Goal: Task Accomplishment & Management: Manage account settings

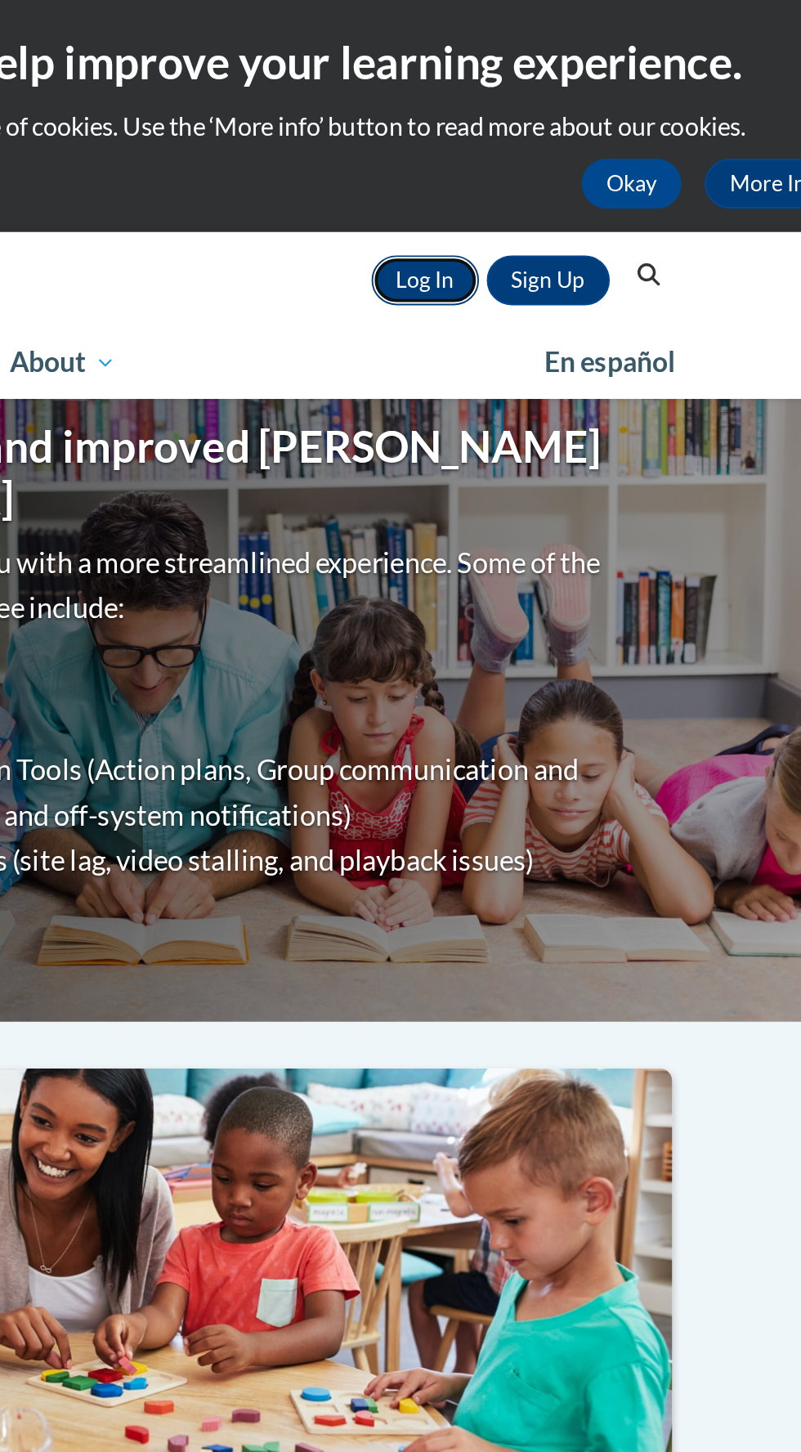
click at [570, 155] on link "Log In" at bounding box center [565, 147] width 56 height 26
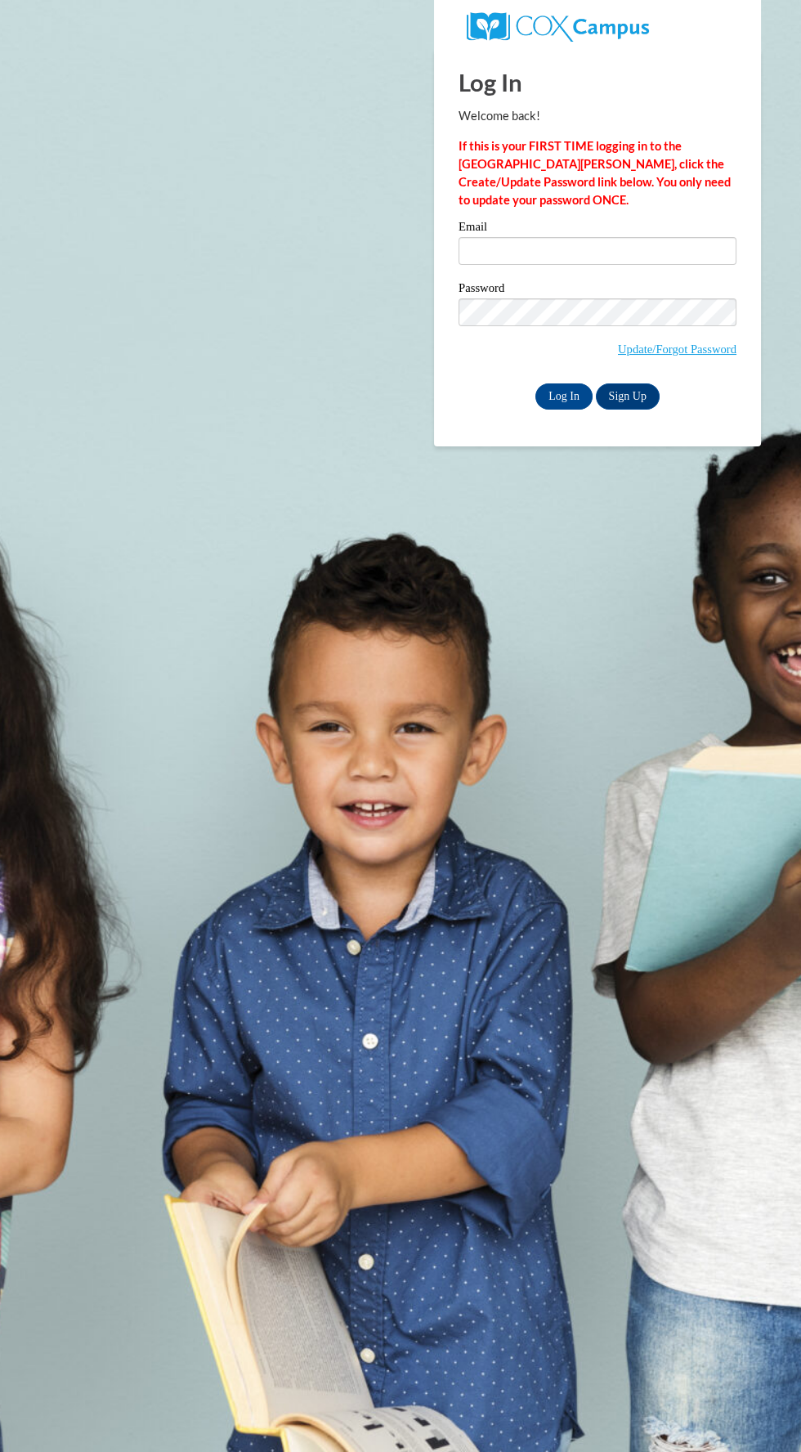
click at [607, 289] on label "Password" at bounding box center [598, 290] width 278 height 16
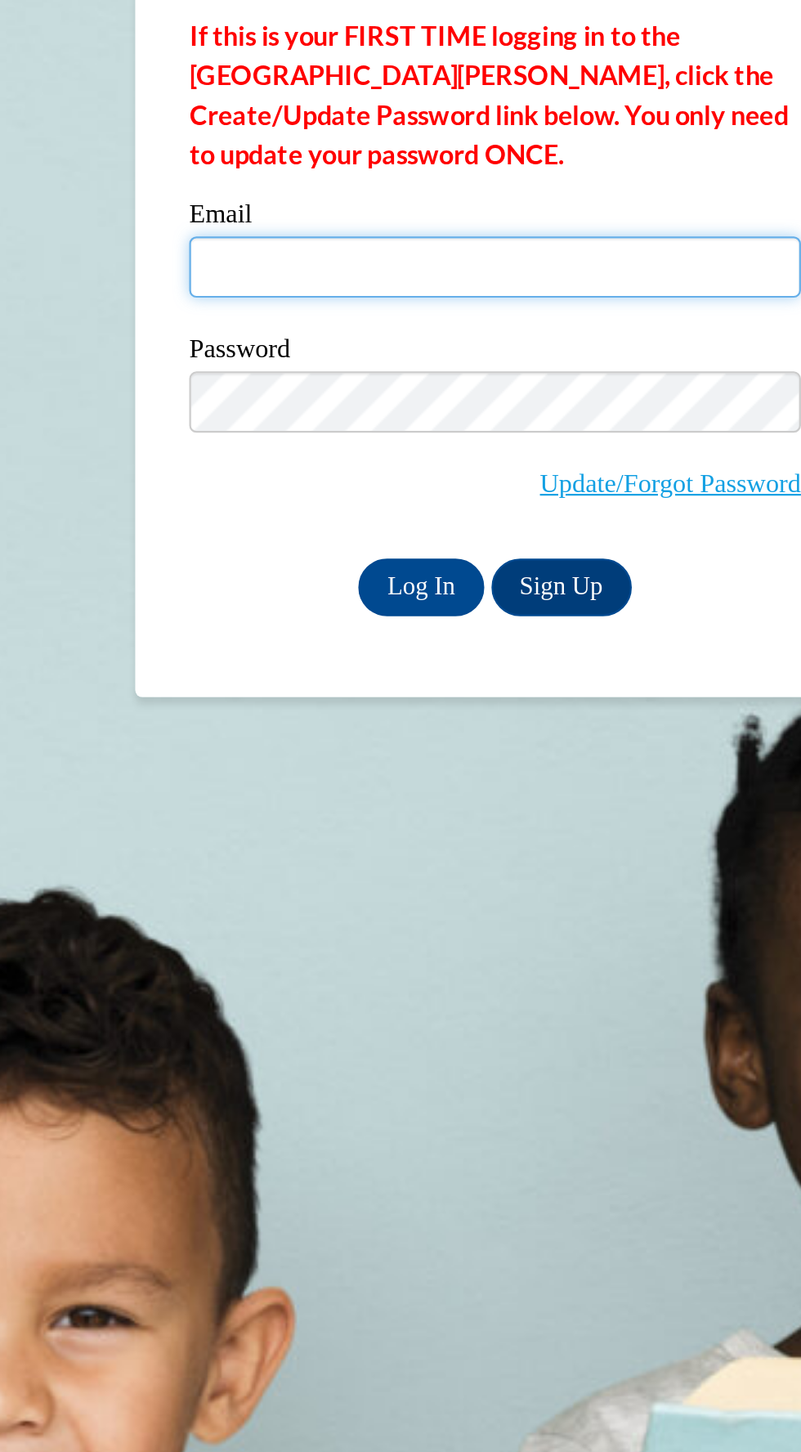
click at [597, 252] on input "Email" at bounding box center [598, 251] width 278 height 28
type input "[EMAIL_ADDRESS][DOMAIN_NAME]"
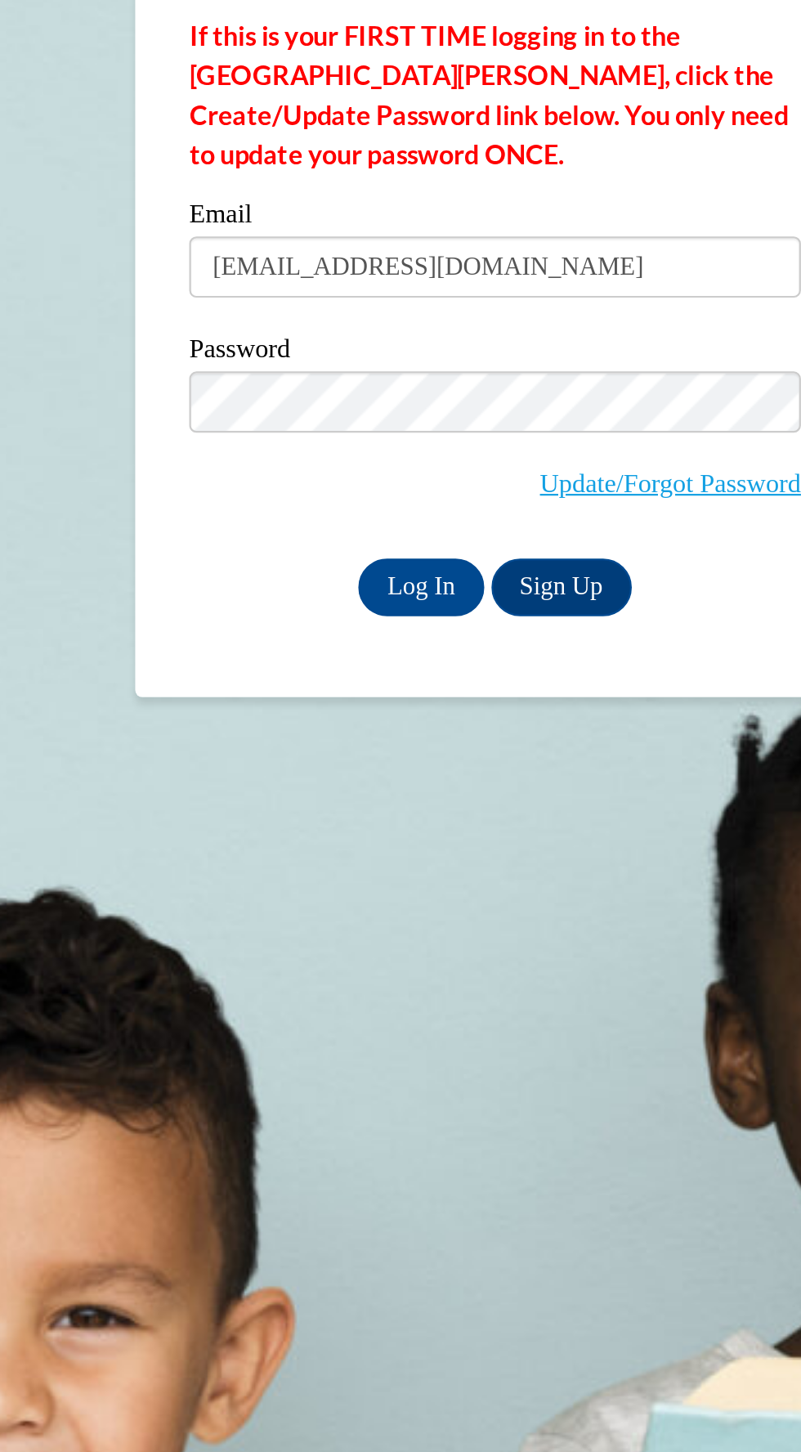
click at [536, 384] on input "Log In" at bounding box center [564, 397] width 57 height 26
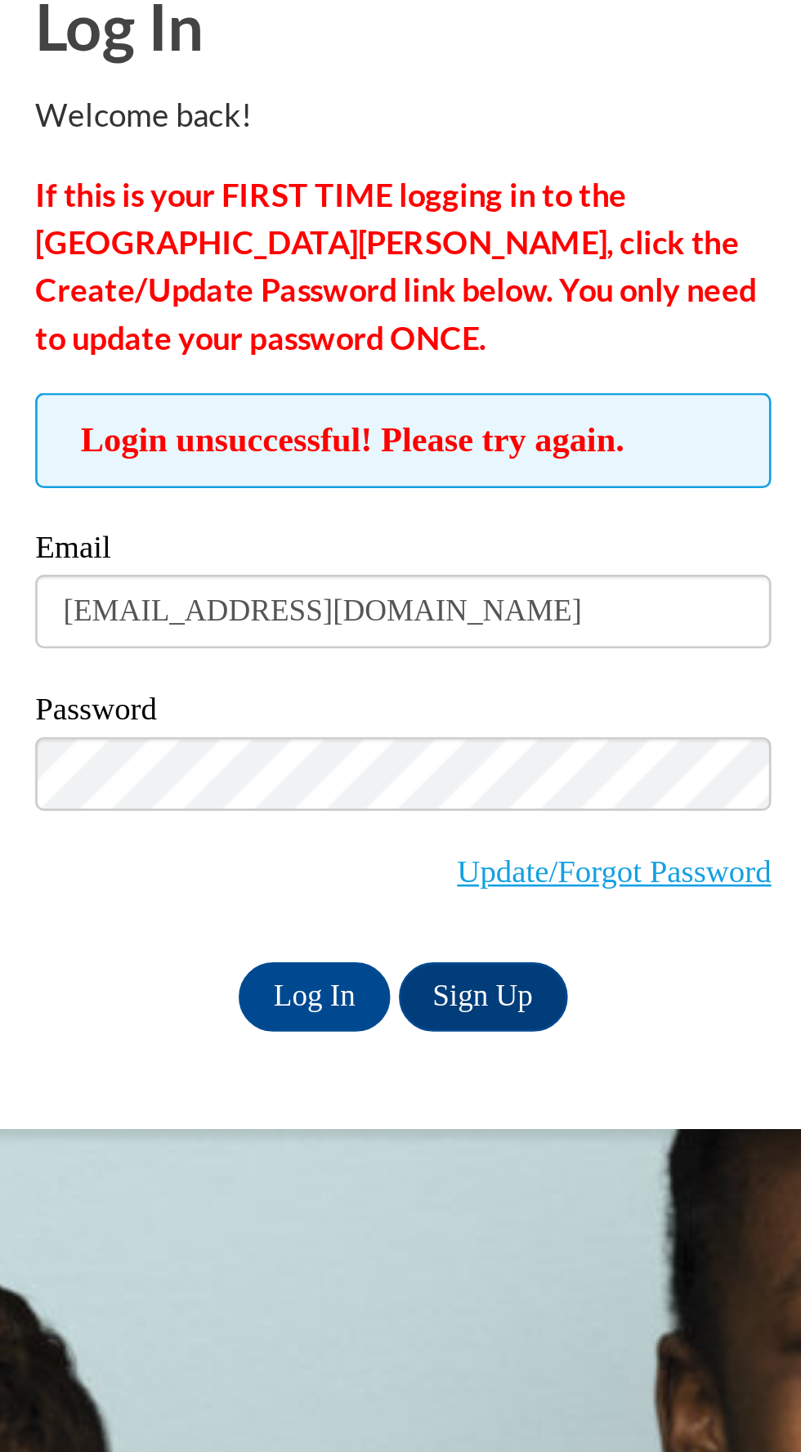
click at [450, 370] on div "Login unsuccessful! Please try again. Please enter your email! Please enter you…" at bounding box center [598, 341] width 303 height 240
click at [653, 403] on link "Update/Forgot Password" at bounding box center [677, 401] width 119 height 13
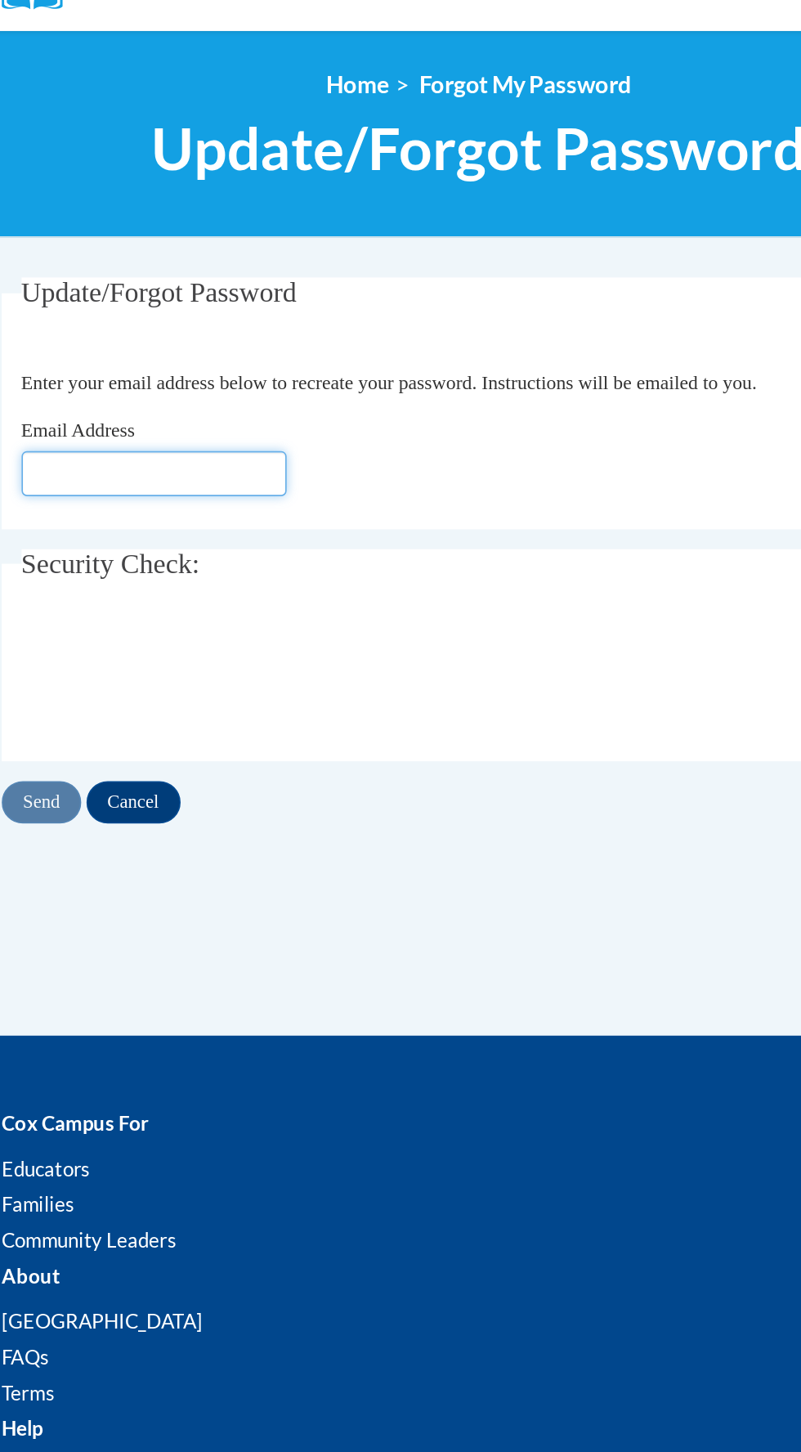
click at [282, 431] on input "Email Address" at bounding box center [201, 445] width 164 height 28
type input "[EMAIL_ADDRESS][DOMAIN_NAME]"
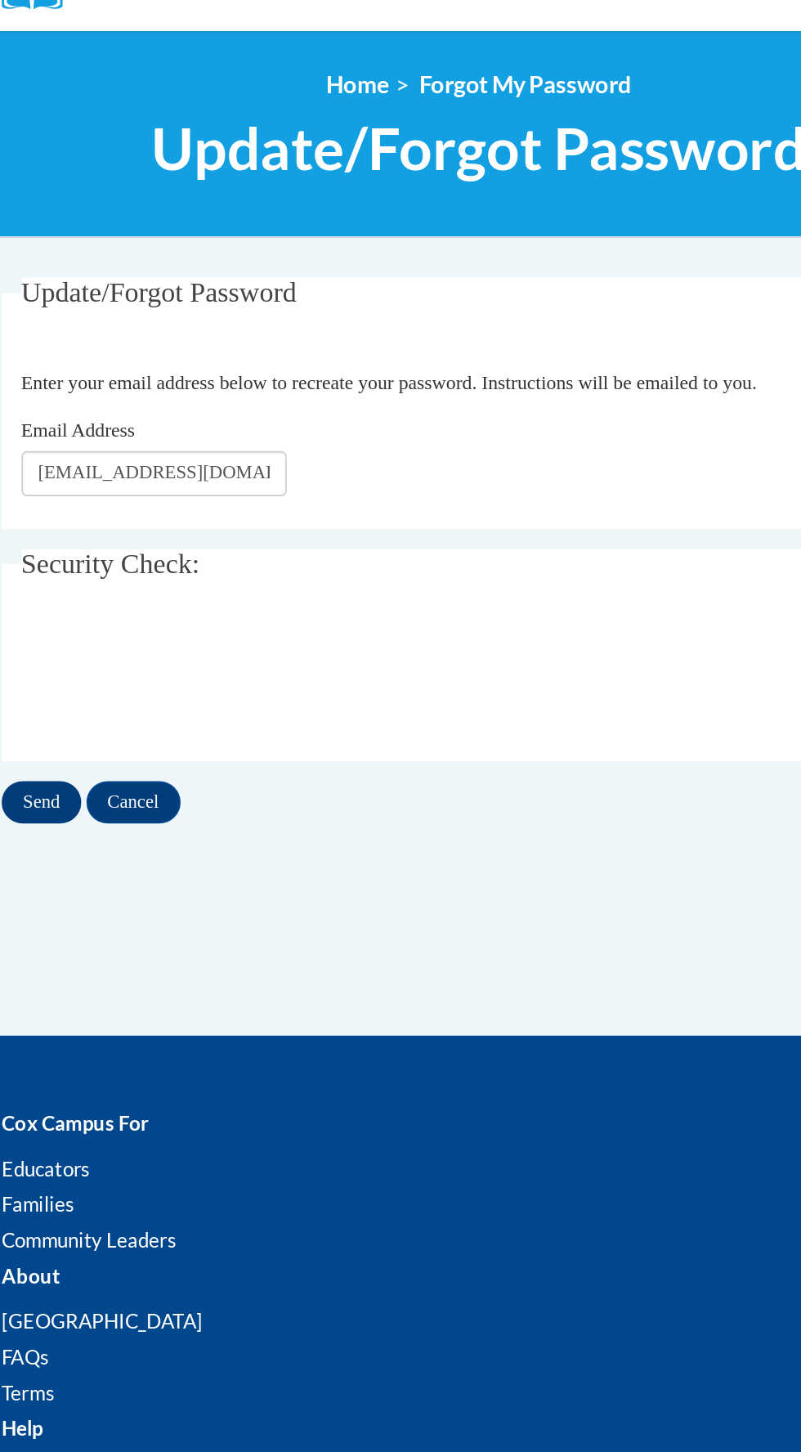
click at [155, 635] on input "Send" at bounding box center [130, 648] width 49 height 26
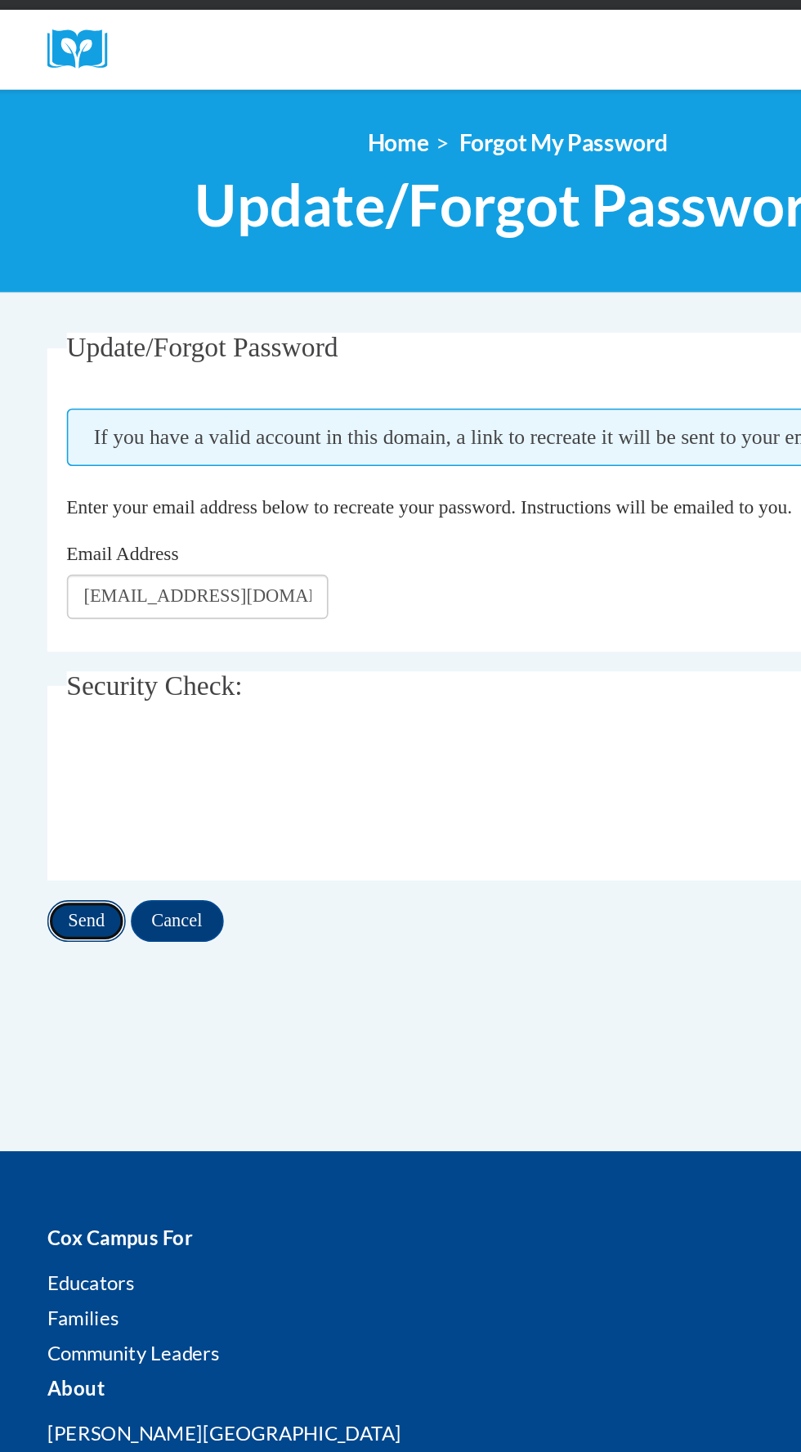
click at [155, 679] on input "Send" at bounding box center [130, 692] width 49 height 26
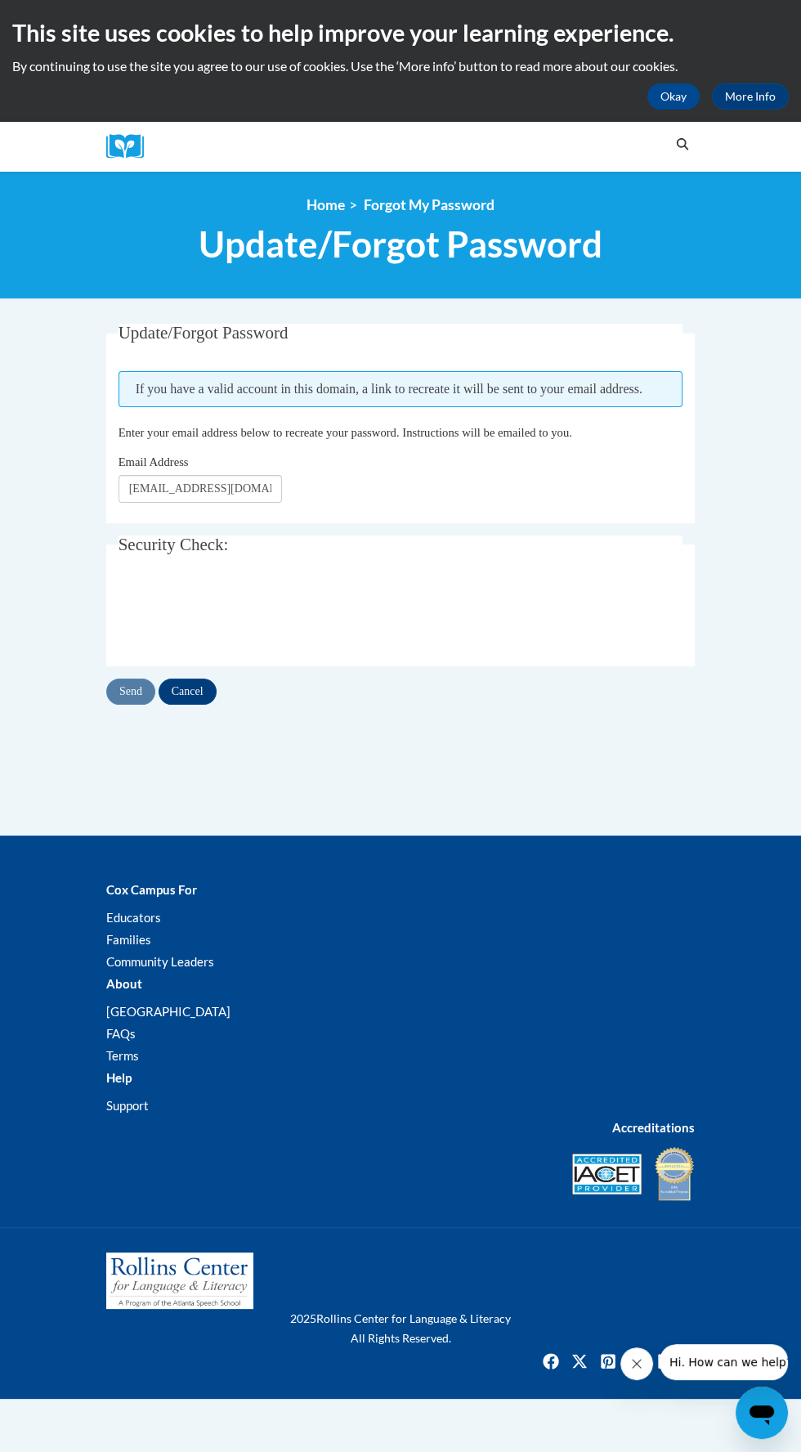
click at [366, 127] on div "Search Search..." at bounding box center [425, 147] width 540 height 50
click at [648, 101] on button "Okay" at bounding box center [674, 96] width 52 height 26
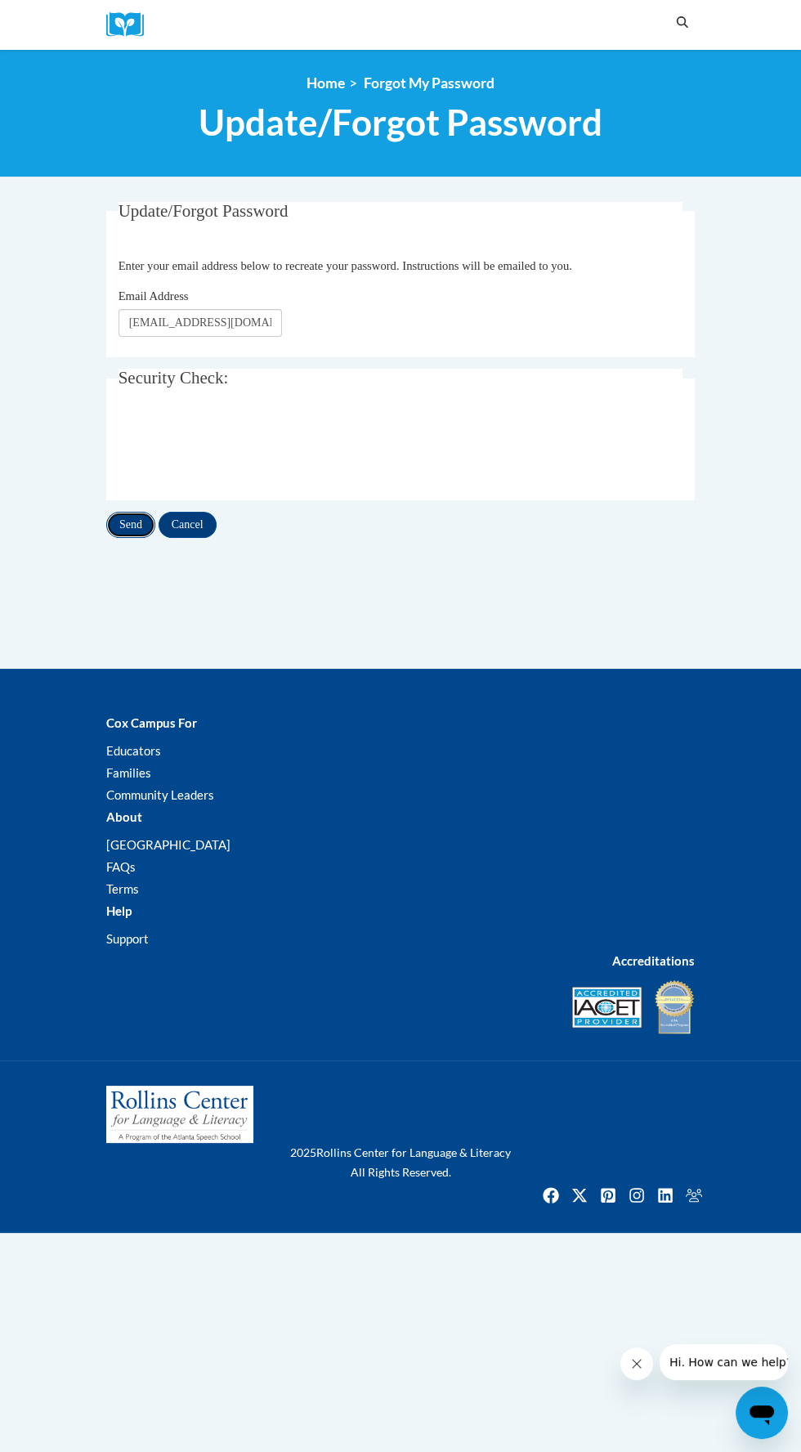
click at [155, 512] on input "Send" at bounding box center [130, 525] width 49 height 26
